Goal: Task Accomplishment & Management: Manage account settings

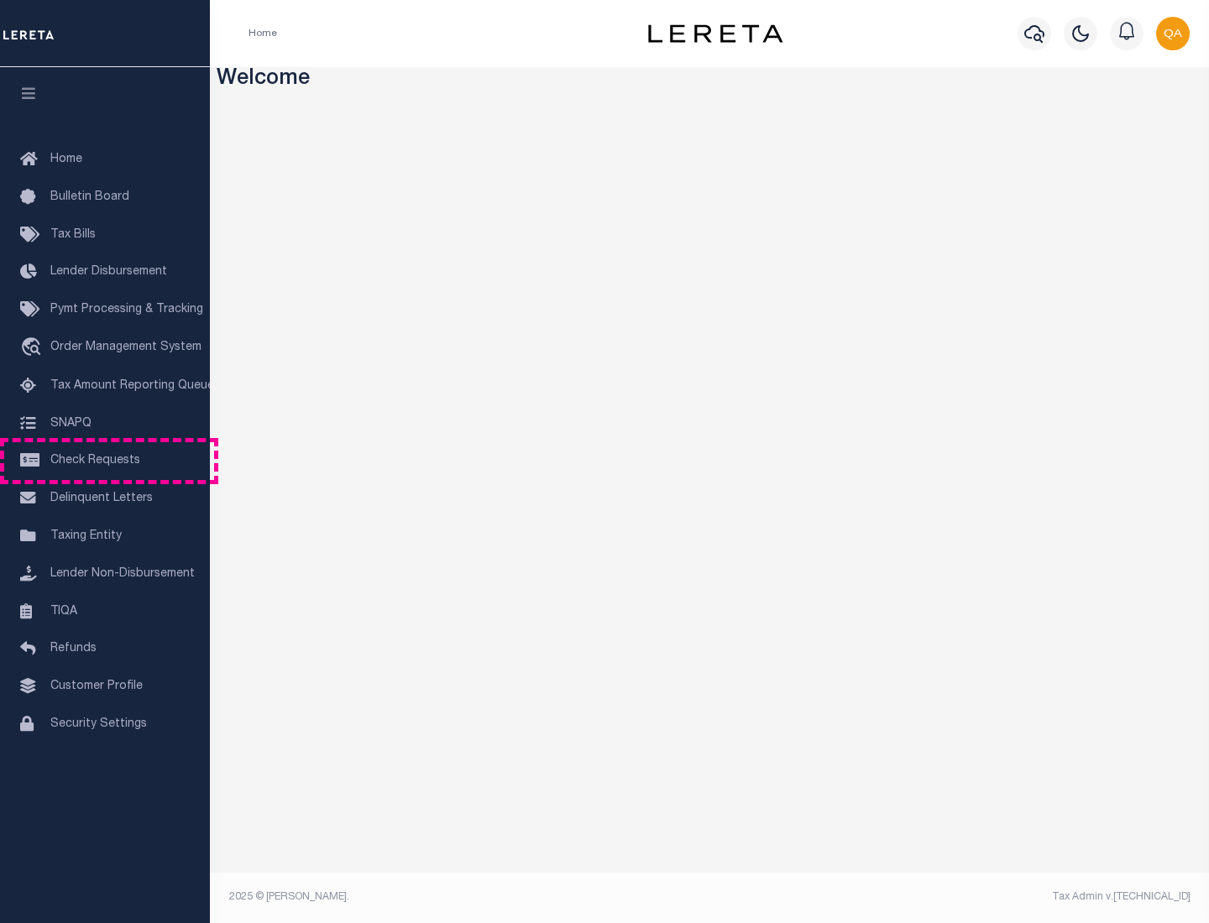
click at [105, 461] on span "Check Requests" at bounding box center [95, 461] width 90 height 12
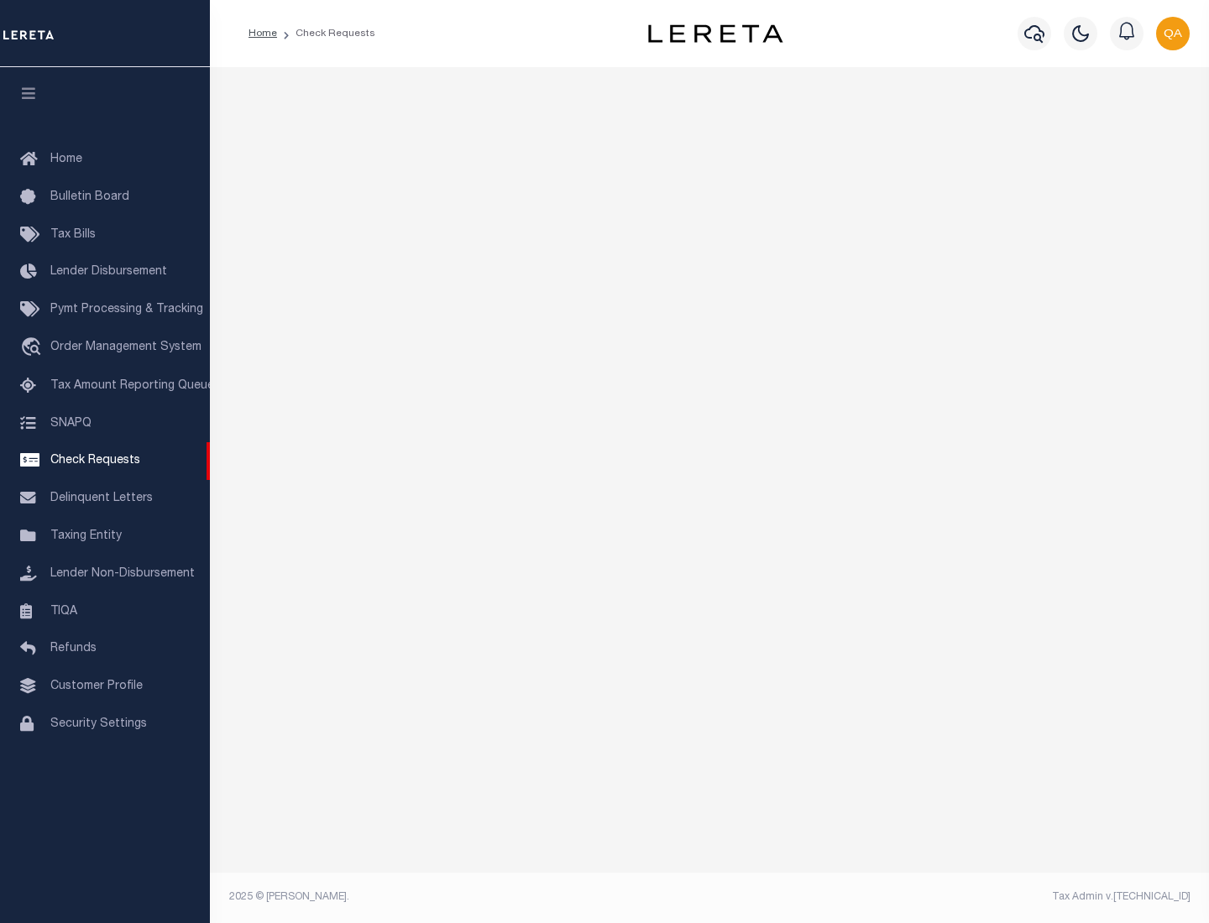
select select "50"
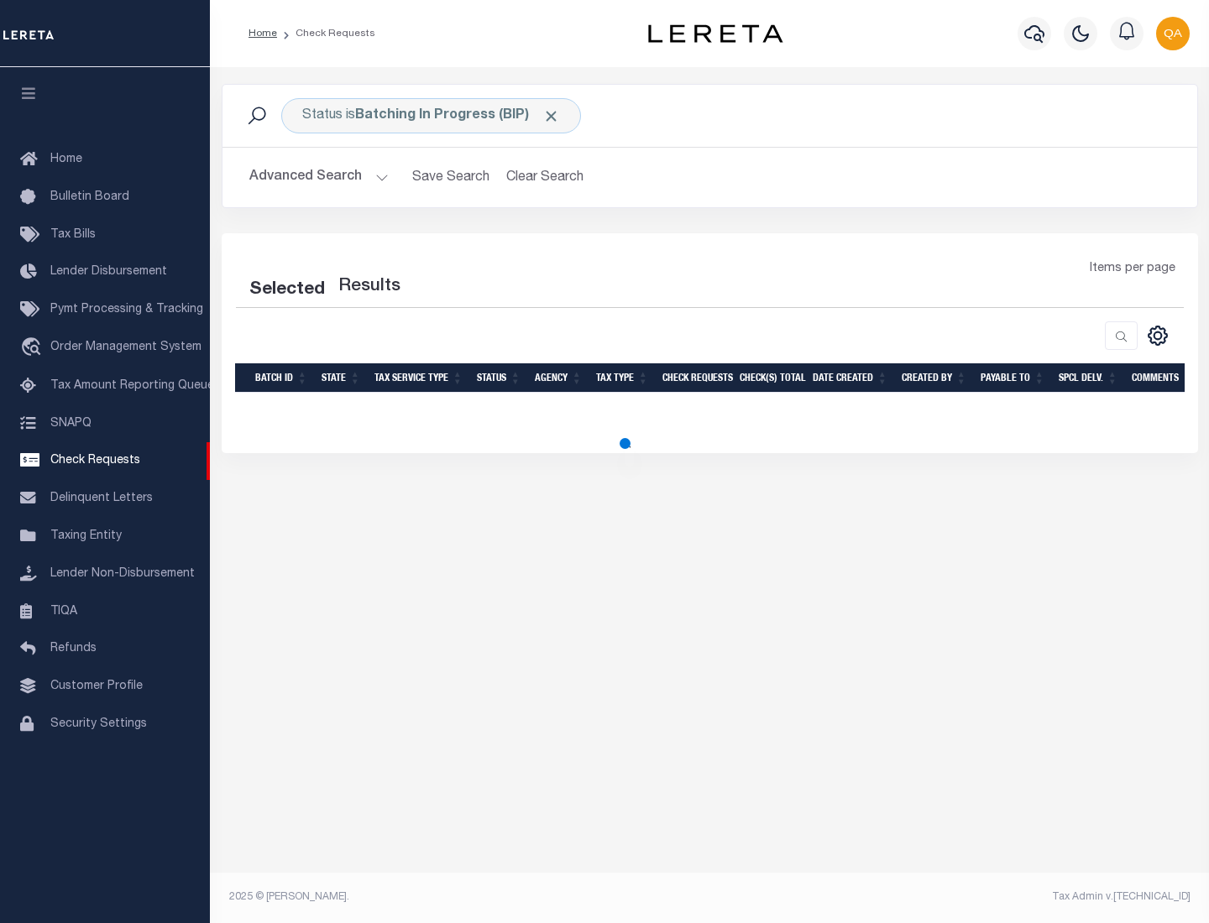
select select "50"
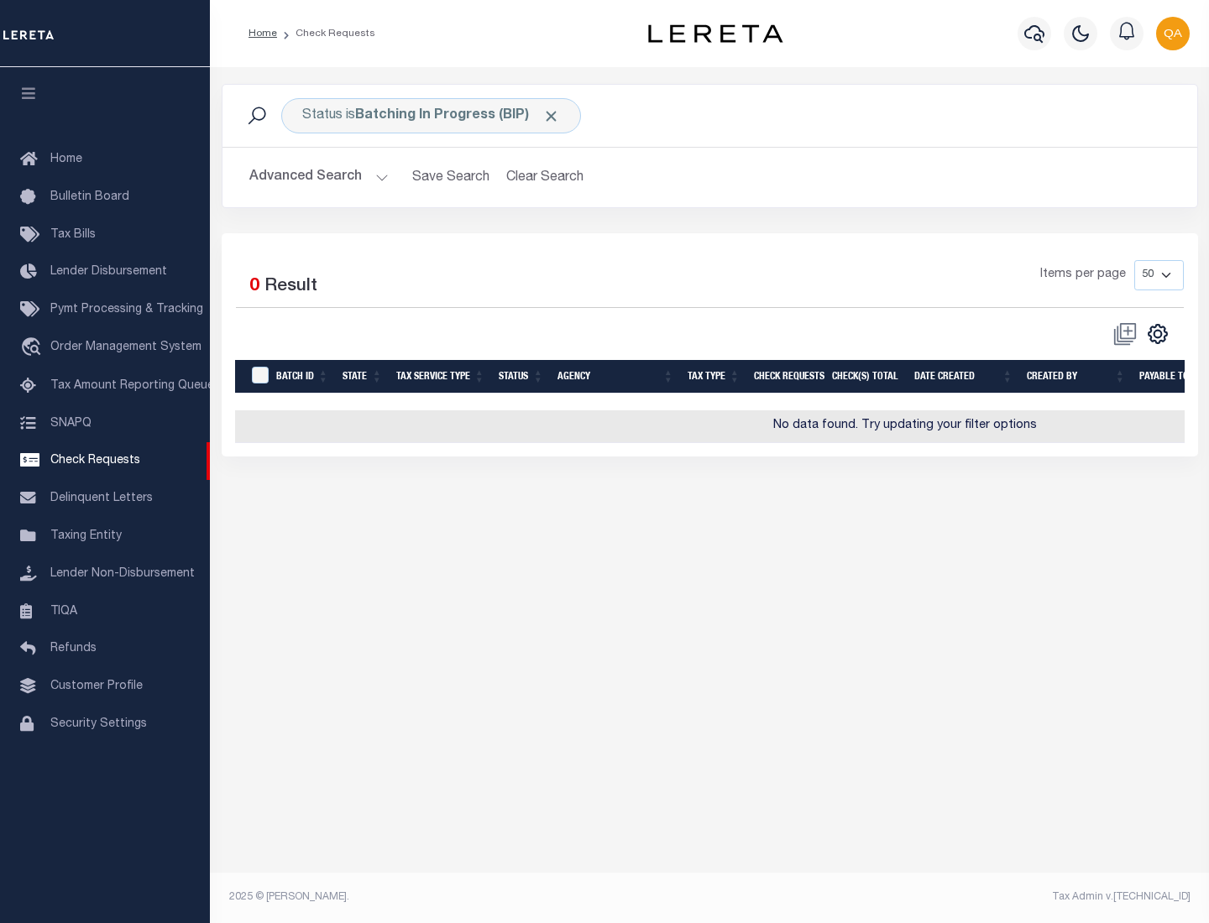
click at [552, 116] on span "Click to Remove" at bounding box center [551, 116] width 18 height 18
